Goal: Information Seeking & Learning: Learn about a topic

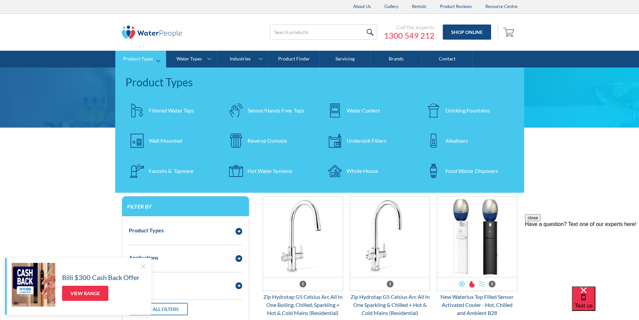
click at [354, 171] on div "Whole House" at bounding box center [362, 171] width 32 height 8
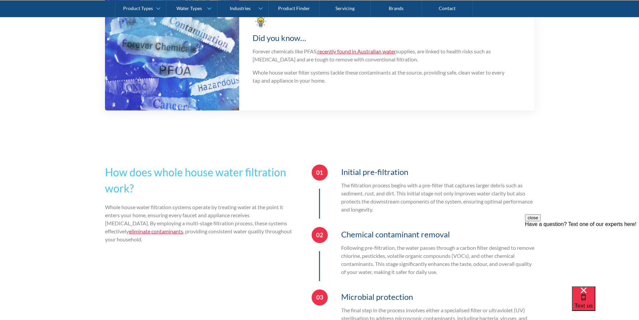
scroll to position [1207, 0]
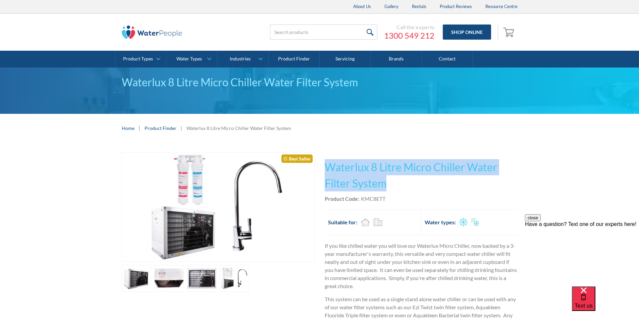
drag, startPoint x: 389, startPoint y: 182, endPoint x: 327, endPoint y: 167, distance: 64.6
click at [326, 166] on h1 "Waterlux 8 Litre Micro Chiller Water Filter System" at bounding box center [421, 175] width 193 height 32
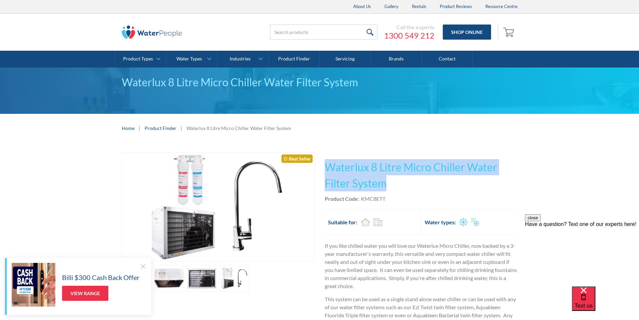
copy h1 "Waterlux 8 Litre Micro Chiller Water Filter System"
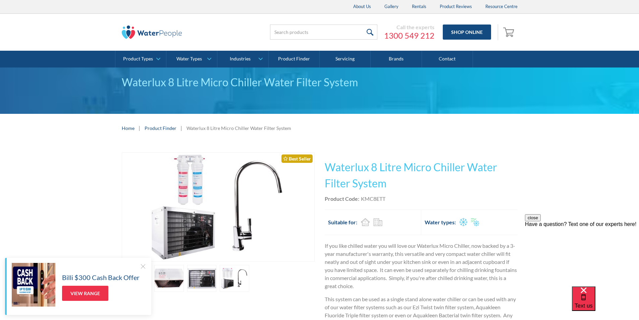
click at [387, 199] on div "Product Code: KMC8ETT" at bounding box center [421, 198] width 193 height 8
drag, startPoint x: 387, startPoint y: 197, endPoint x: 360, endPoint y: 202, distance: 26.8
click at [360, 202] on div "Product Code: KMC8ETT" at bounding box center [421, 198] width 193 height 8
copy div "KMC8ETT"
